Goal: Task Accomplishment & Management: Manage account settings

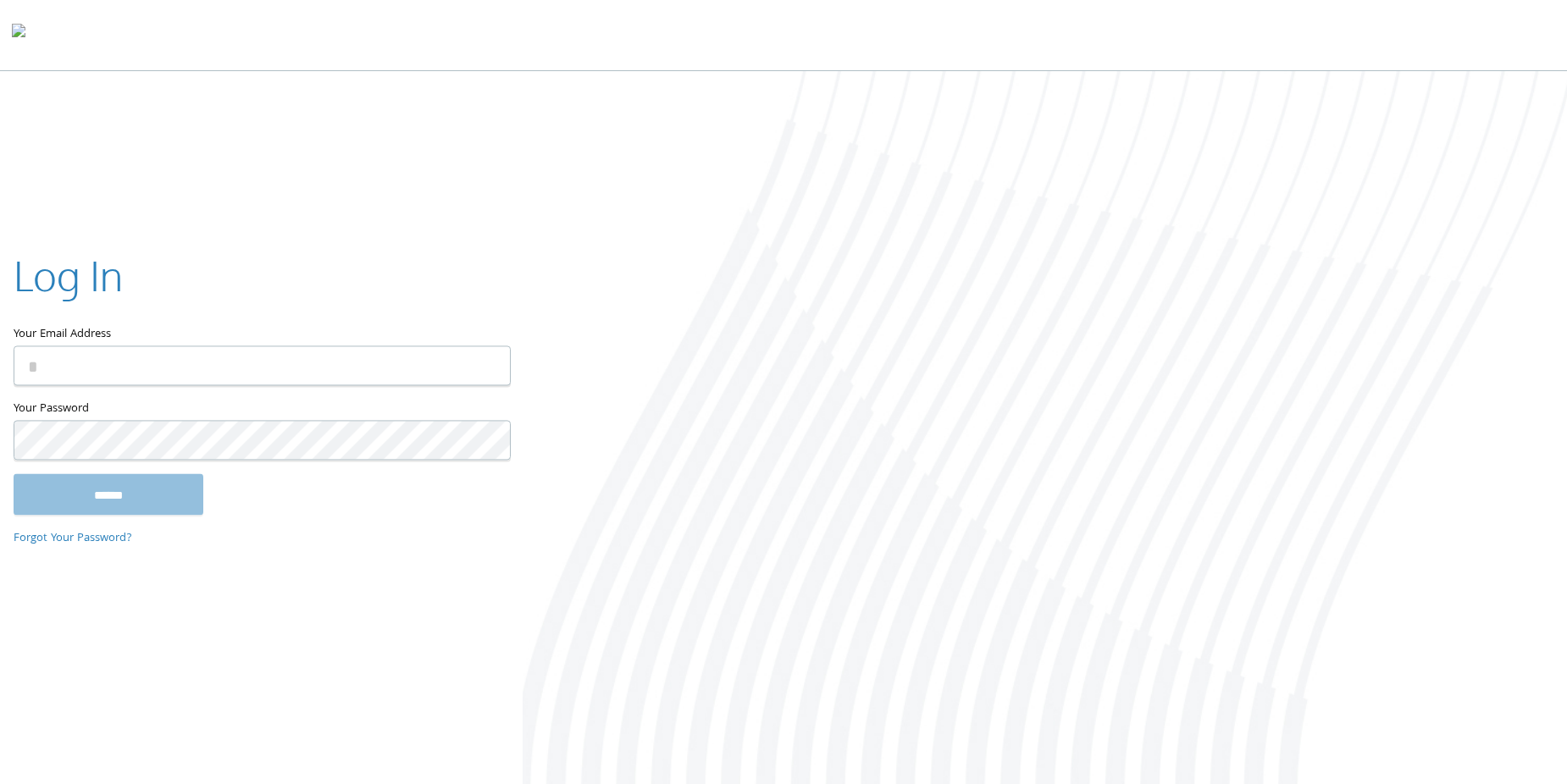
type input "**********"
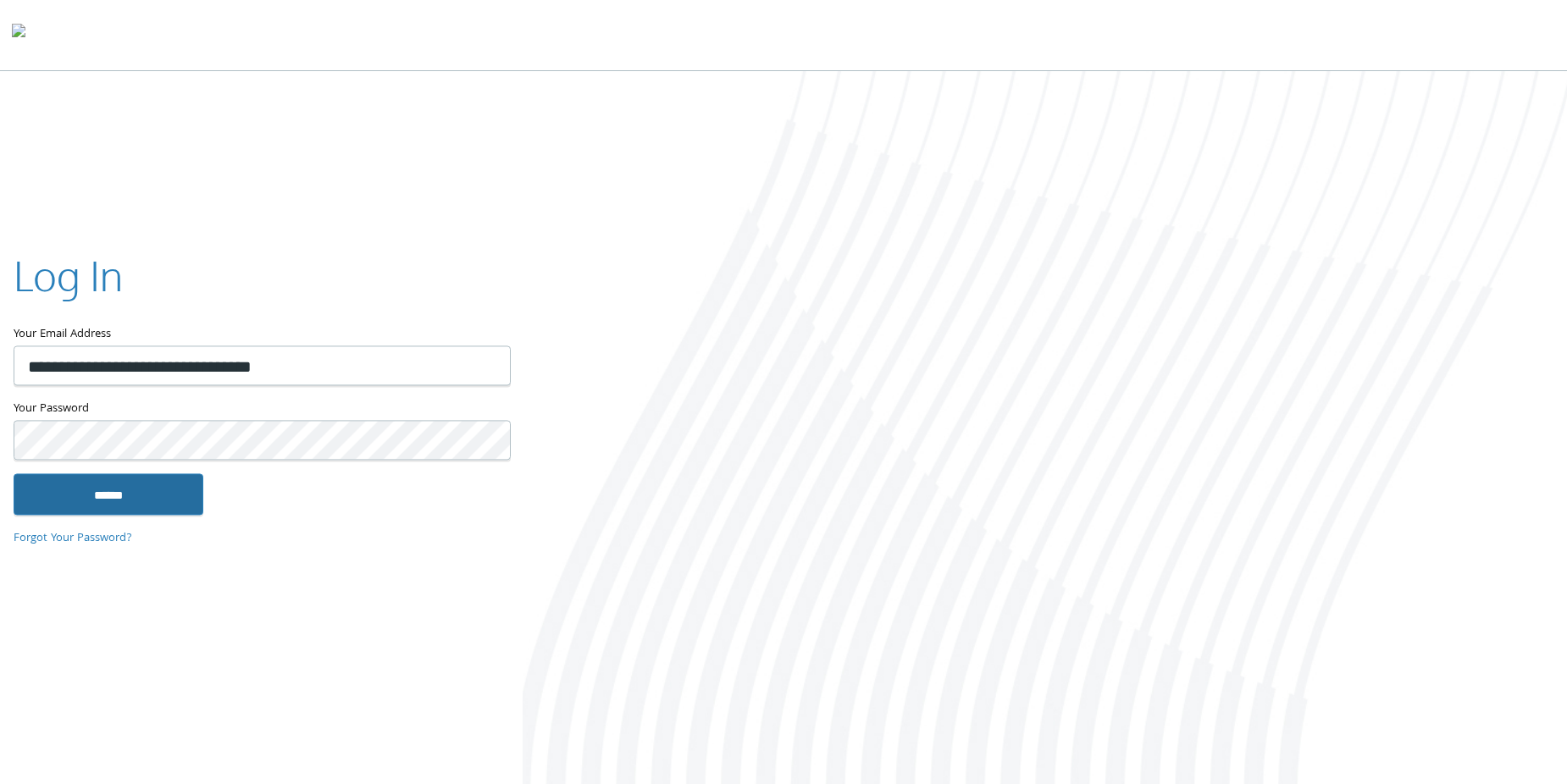
click at [157, 492] on input "******" at bounding box center [109, 494] width 190 height 40
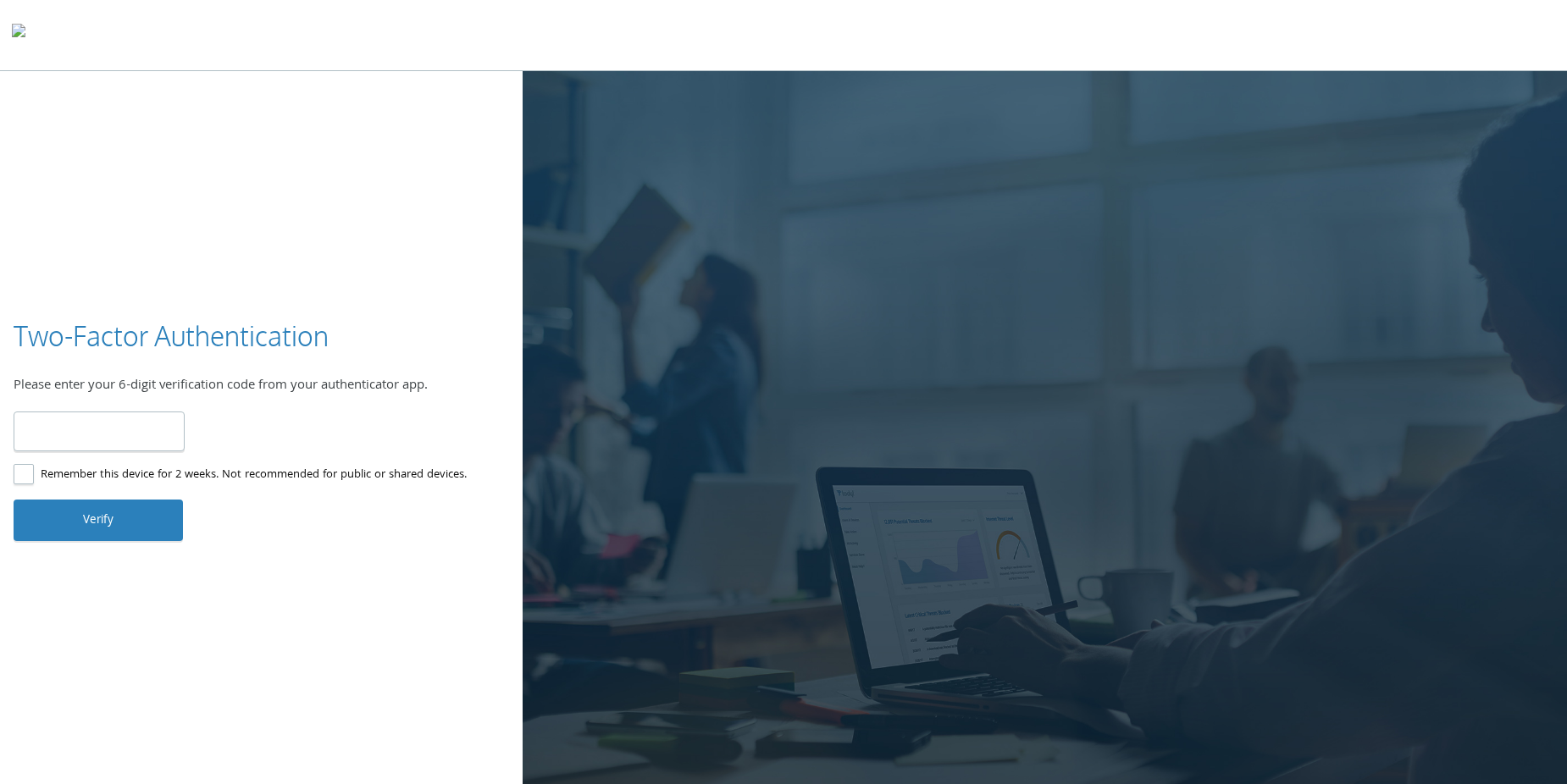
type input "******"
click at [130, 524] on button "Verify" at bounding box center [98, 520] width 170 height 40
